Goal: Information Seeking & Learning: Learn about a topic

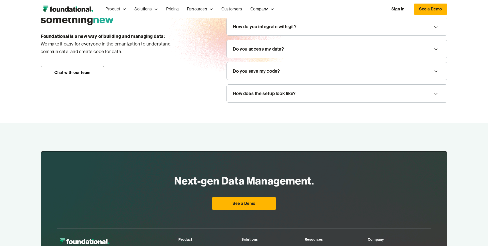
scroll to position [740, 0]
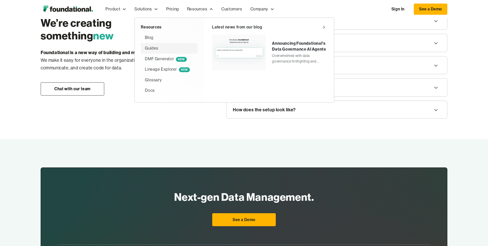
click at [156, 47] on div "Guides" at bounding box center [151, 48] width 13 height 7
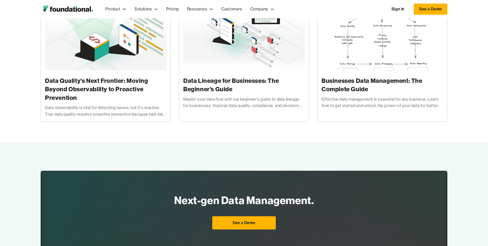
scroll to position [108, 0]
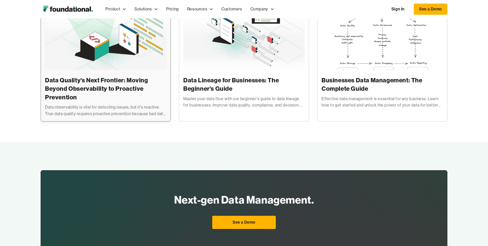
click at [145, 56] on img at bounding box center [106, 39] width 122 height 64
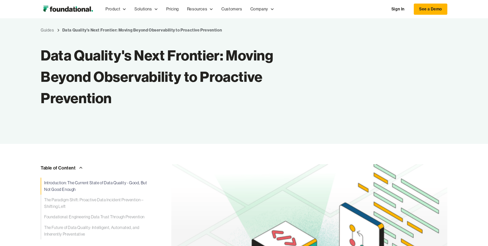
scroll to position [32, 0]
